Goal: Transaction & Acquisition: Purchase product/service

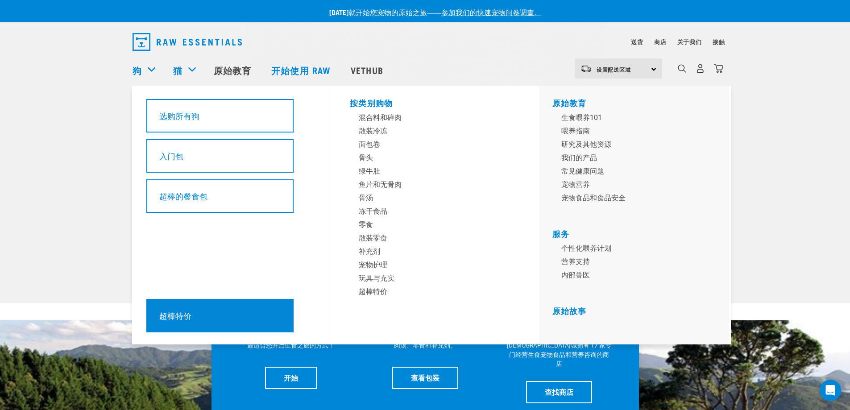
click at [271, 311] on div "超棒特价" at bounding box center [219, 315] width 147 height 33
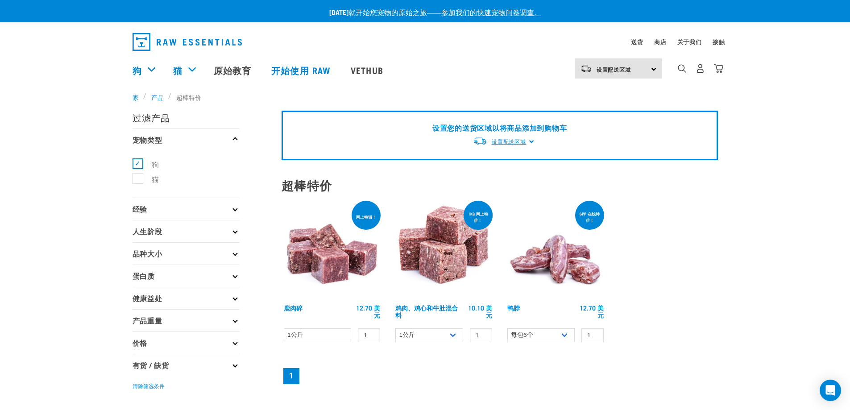
click at [513, 142] on font "设置配送区域" at bounding box center [509, 142] width 35 height 6
click at [511, 162] on link "[GEOGRAPHIC_DATA]" at bounding box center [517, 162] width 89 height 15
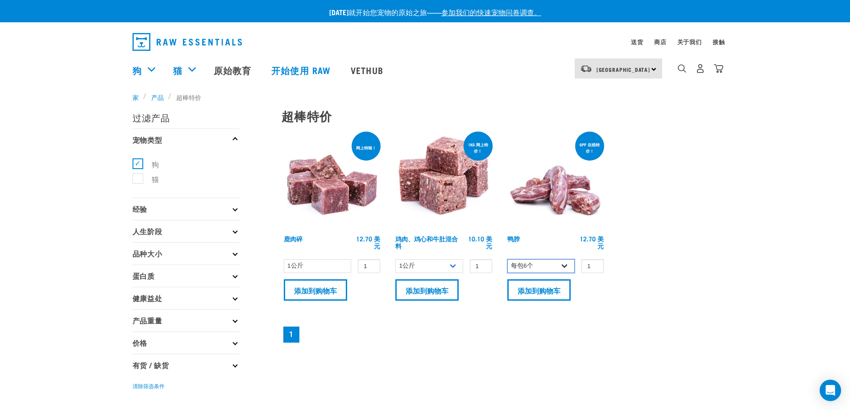
click at [562, 266] on select "每包6个 每包 2 个" at bounding box center [541, 266] width 68 height 14
click at [330, 294] on input "添加到购物车" at bounding box center [315, 289] width 63 height 21
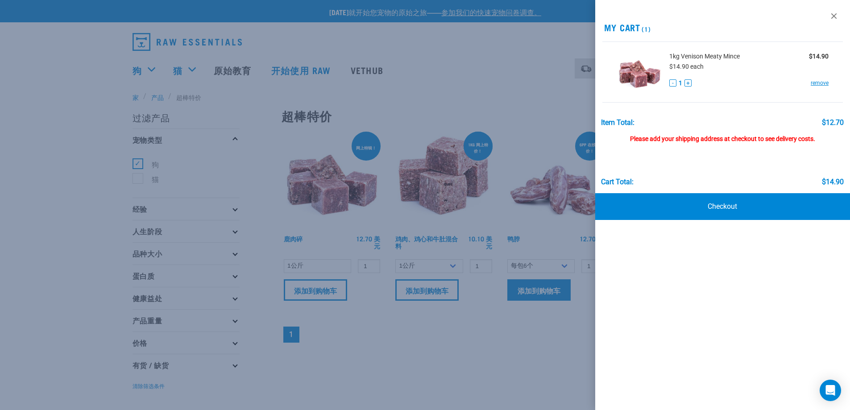
click at [554, 291] on div at bounding box center [425, 205] width 850 height 410
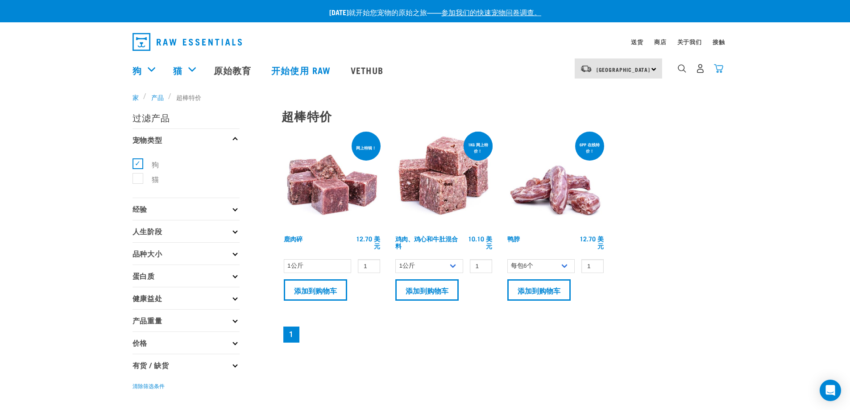
click at [719, 69] on img "下拉导航" at bounding box center [718, 68] width 9 height 9
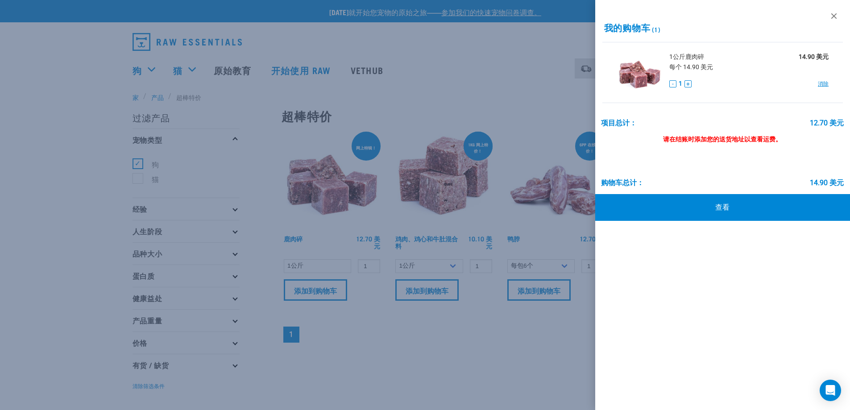
click at [486, 95] on div at bounding box center [425, 205] width 850 height 410
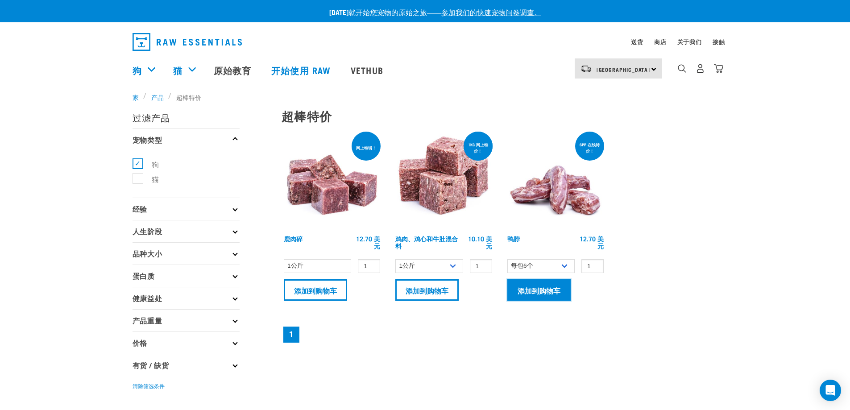
click at [551, 284] on input "添加到购物车" at bounding box center [538, 289] width 63 height 21
click at [343, 193] on img at bounding box center [331, 180] width 101 height 101
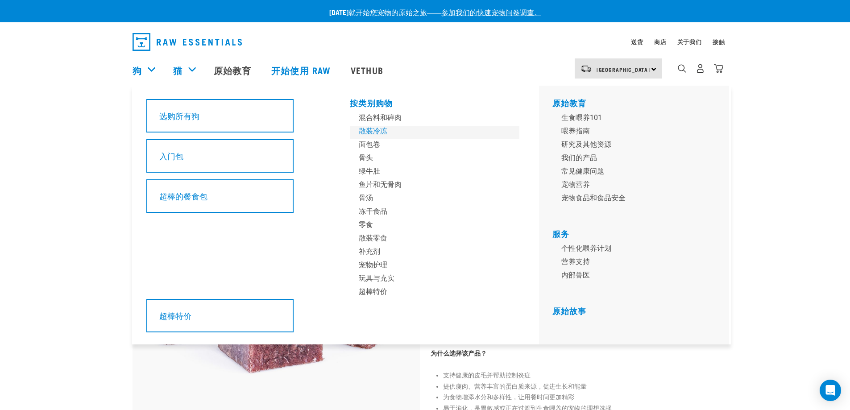
click at [380, 130] on font "散装冷冻" at bounding box center [373, 131] width 29 height 8
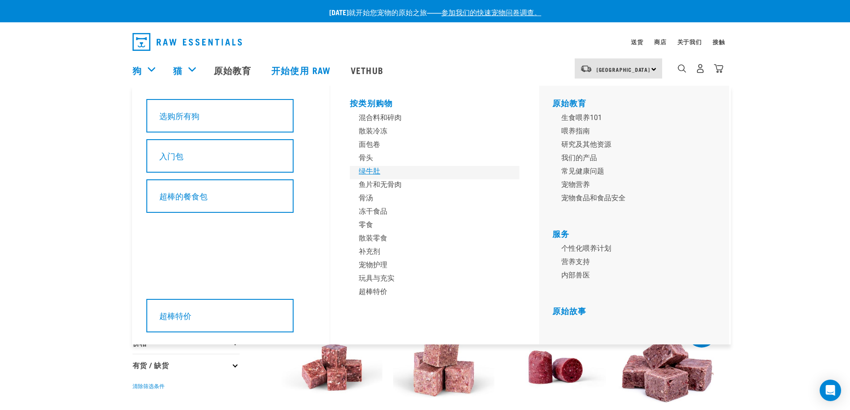
click at [375, 170] on font "绿牛肚" at bounding box center [369, 171] width 21 height 8
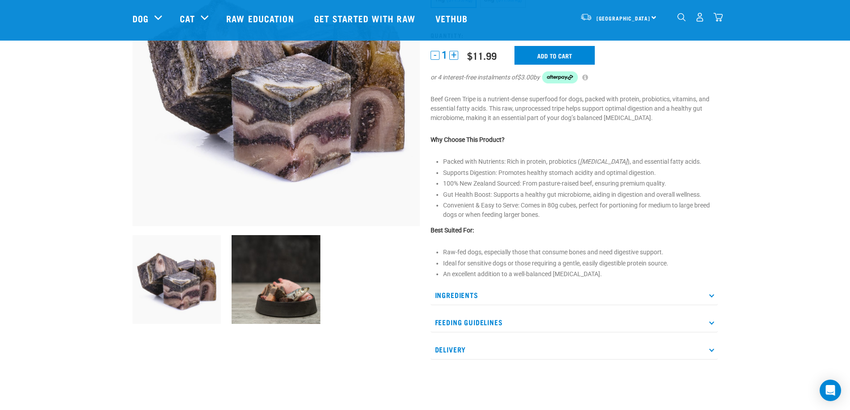
scroll to position [134, 0]
